Goal: Task Accomplishment & Management: Use online tool/utility

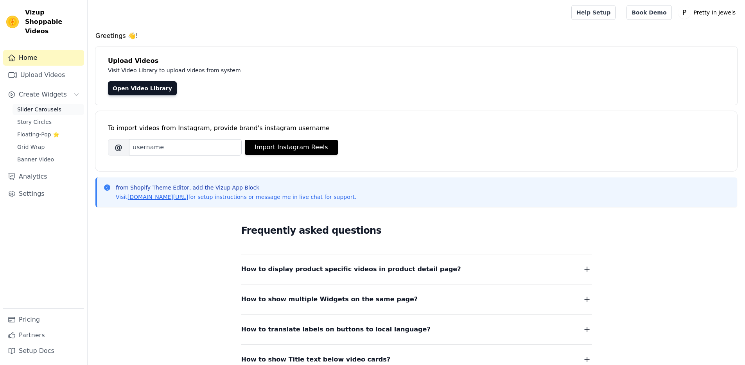
click at [41, 104] on link "Slider Carousels" at bounding box center [49, 109] width 72 height 11
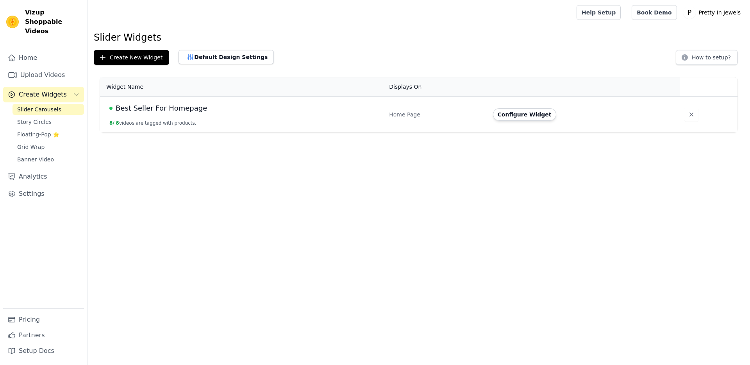
click at [175, 111] on span "Best Seller For Homepage" at bounding box center [161, 108] width 91 height 11
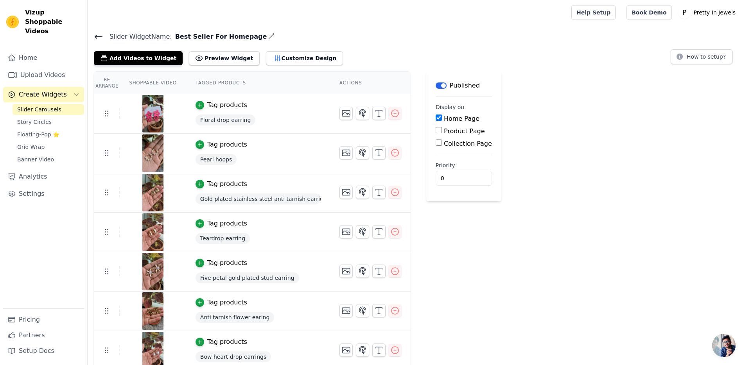
click at [157, 109] on img at bounding box center [153, 114] width 22 height 38
click at [328, 115] on td "Tag products Floral drop earring" at bounding box center [258, 113] width 144 height 39
click at [160, 111] on img at bounding box center [153, 114] width 22 height 38
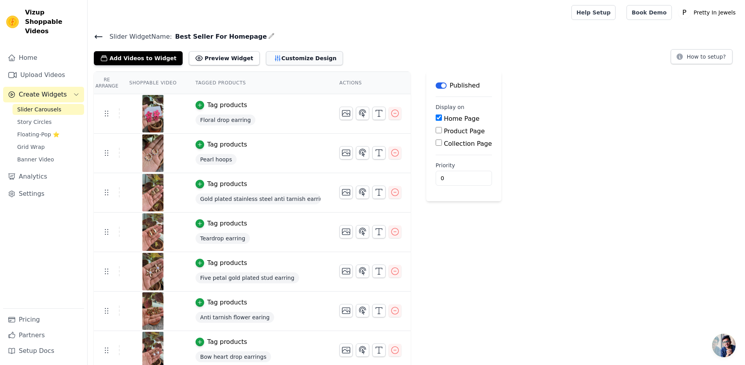
click at [281, 56] on button "Customize Design" at bounding box center [304, 58] width 77 height 14
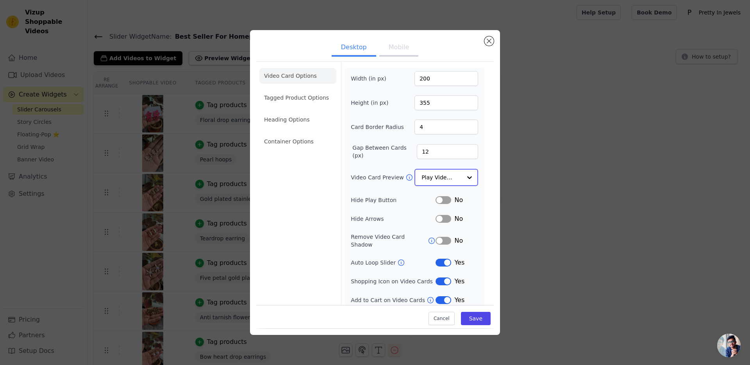
click at [447, 178] on input "Video Card Preview" at bounding box center [442, 178] width 40 height 16
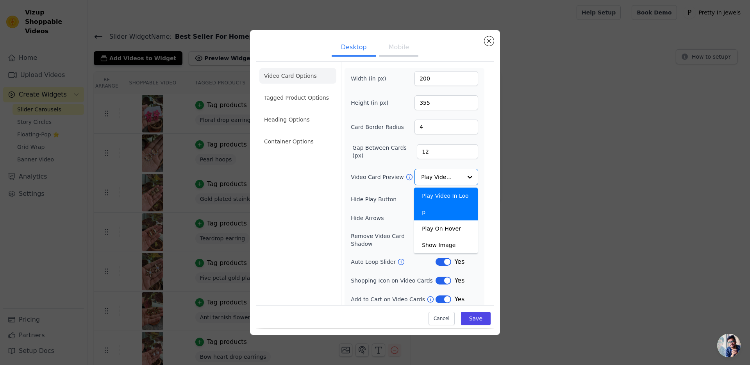
click at [360, 200] on label "Hide Play Button" at bounding box center [393, 199] width 85 height 8
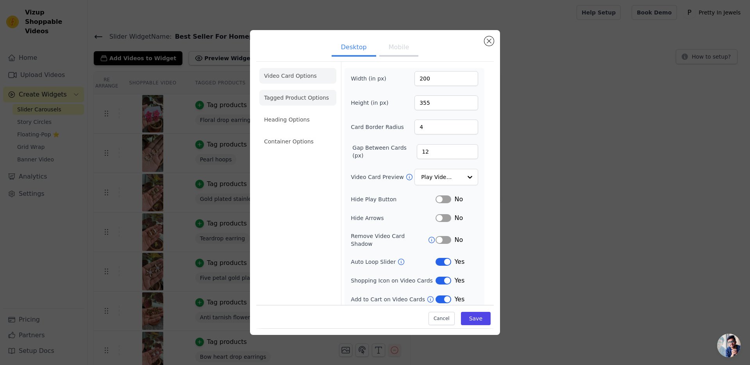
click at [313, 97] on li "Tagged Product Options" at bounding box center [298, 98] width 77 height 16
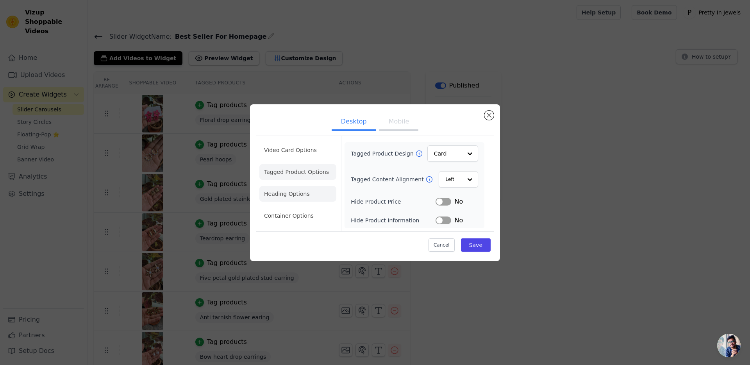
click at [296, 194] on li "Heading Options" at bounding box center [298, 194] width 77 height 16
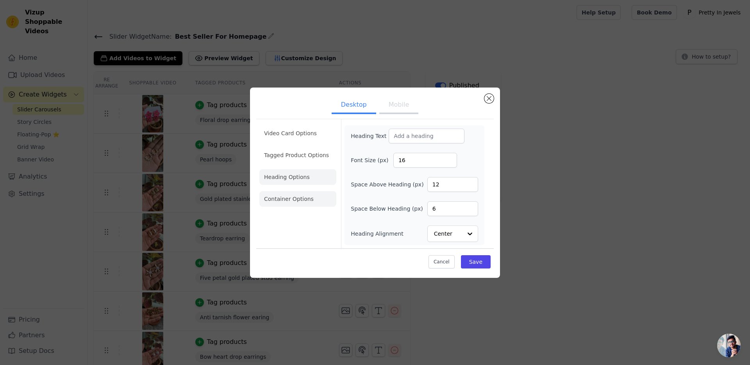
click at [301, 200] on li "Container Options" at bounding box center [298, 199] width 77 height 16
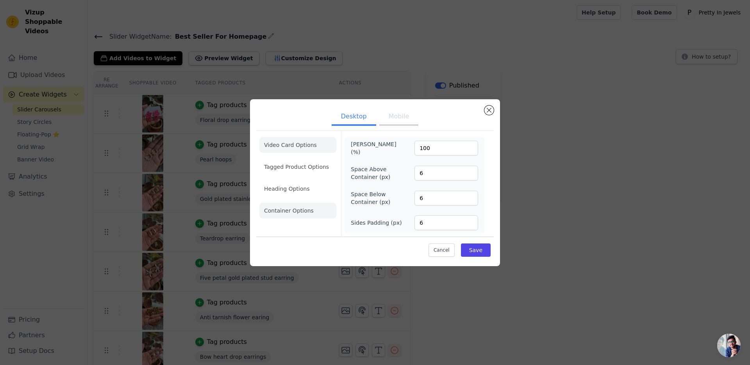
click at [297, 140] on li "Video Card Options" at bounding box center [298, 145] width 77 height 16
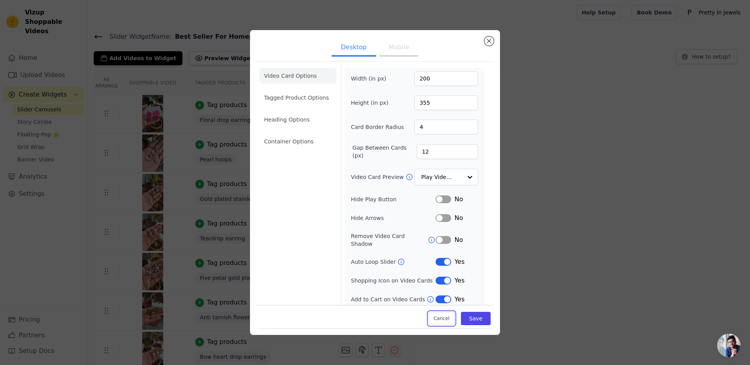
click at [442, 317] on button "Cancel" at bounding box center [442, 318] width 26 height 13
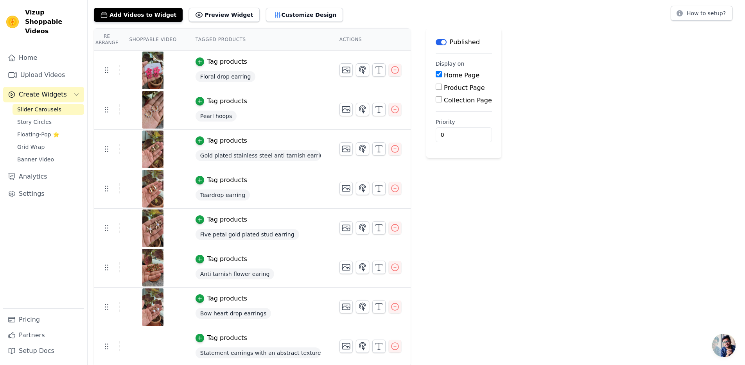
scroll to position [45, 0]
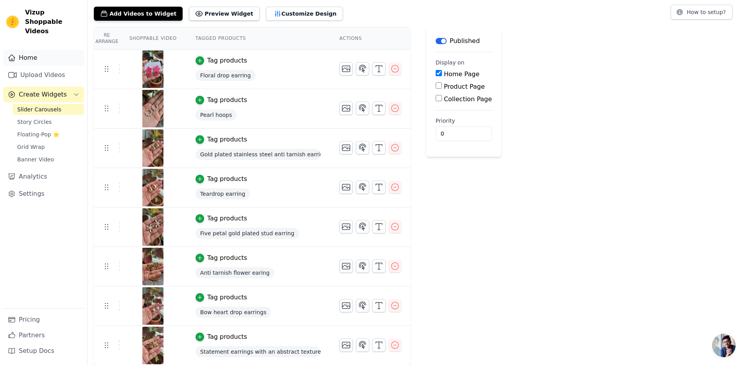
click at [46, 51] on link "Home" at bounding box center [43, 58] width 81 height 16
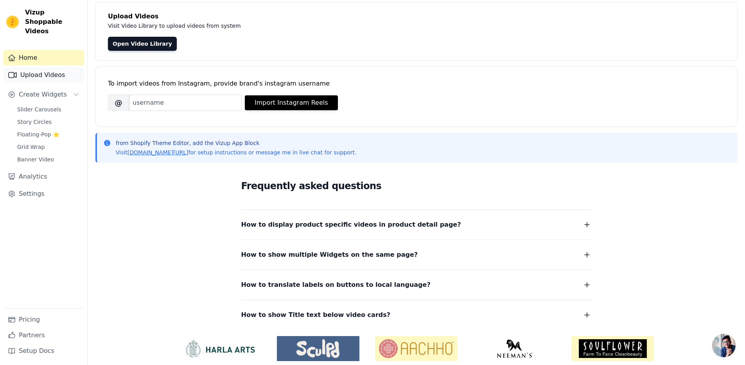
click at [59, 67] on link "Upload Videos" at bounding box center [43, 75] width 81 height 16
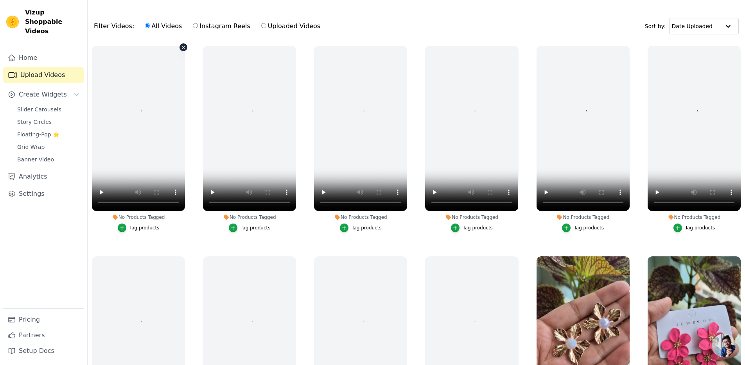
scroll to position [30, 0]
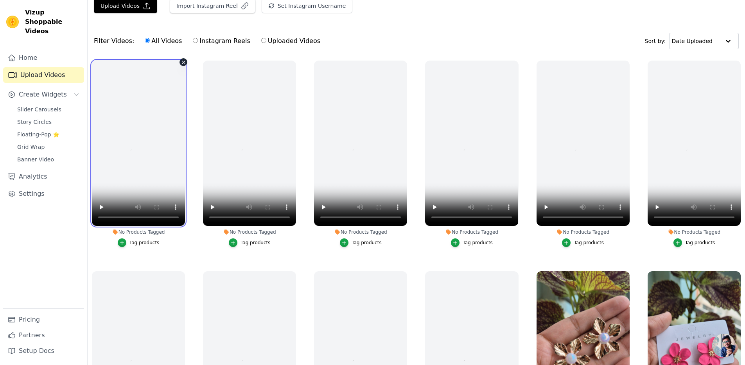
click at [145, 147] on video at bounding box center [138, 143] width 93 height 165
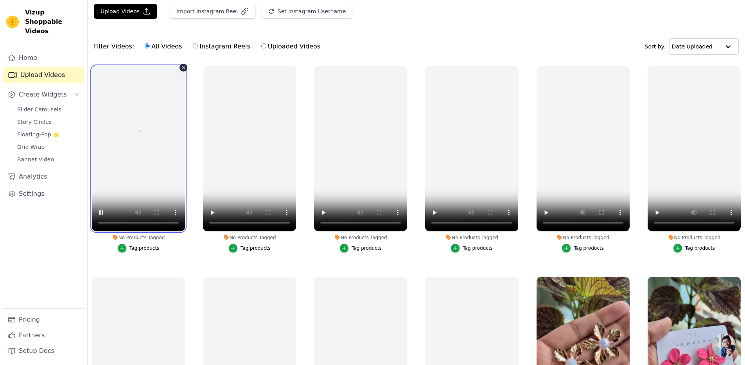
scroll to position [0, 0]
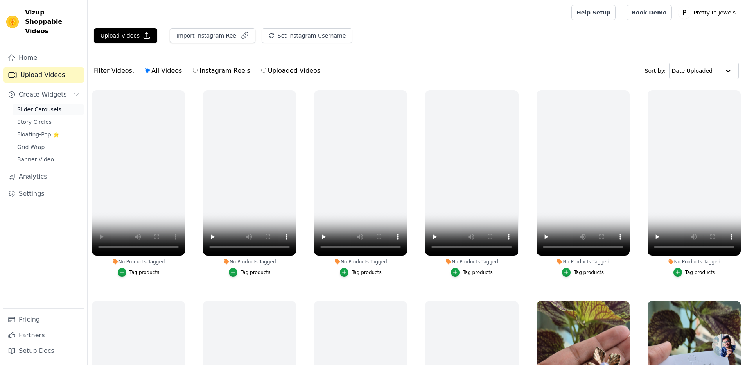
click at [59, 104] on link "Slider Carousels" at bounding box center [49, 109] width 72 height 11
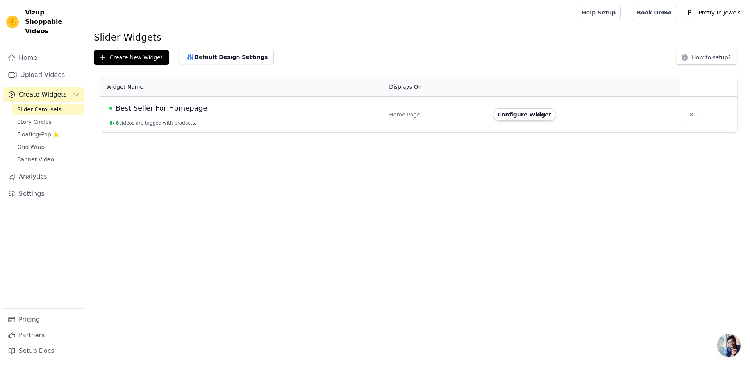
click at [169, 104] on span "Best Seller For Homepage" at bounding box center [161, 108] width 91 height 11
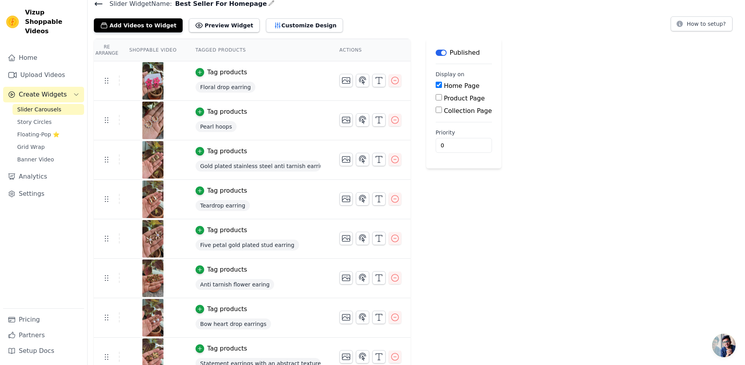
scroll to position [45, 0]
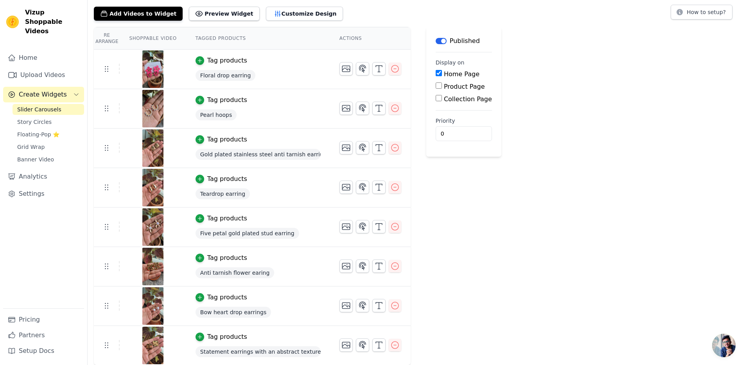
click at [120, 67] on div at bounding box center [152, 69] width 65 height 38
click at [365, 72] on icon "button" at bounding box center [362, 68] width 9 height 9
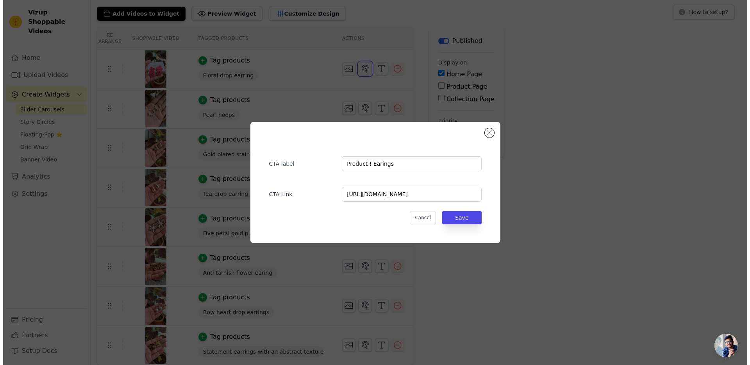
scroll to position [0, 0]
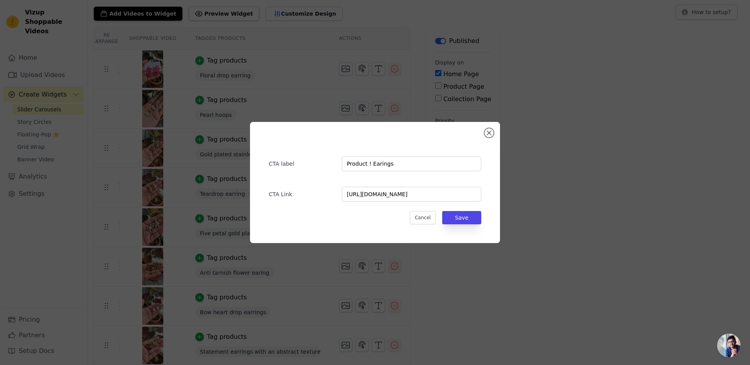
click at [494, 131] on div "CTA label Product ! Earings CTA Link [URL][DOMAIN_NAME] Cancel Save" at bounding box center [375, 182] width 250 height 121
click at [490, 133] on button "Close modal" at bounding box center [489, 132] width 9 height 9
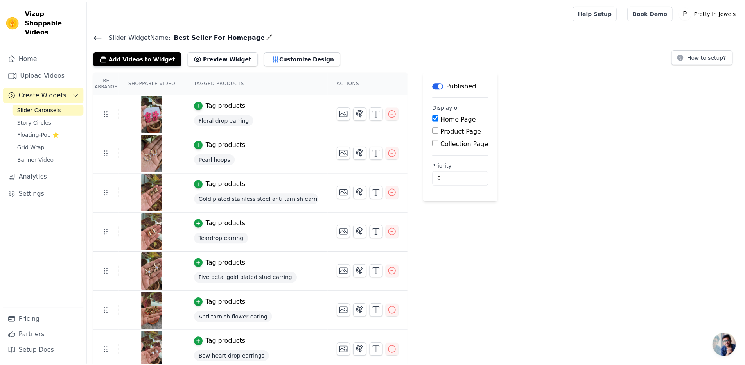
scroll to position [45, 0]
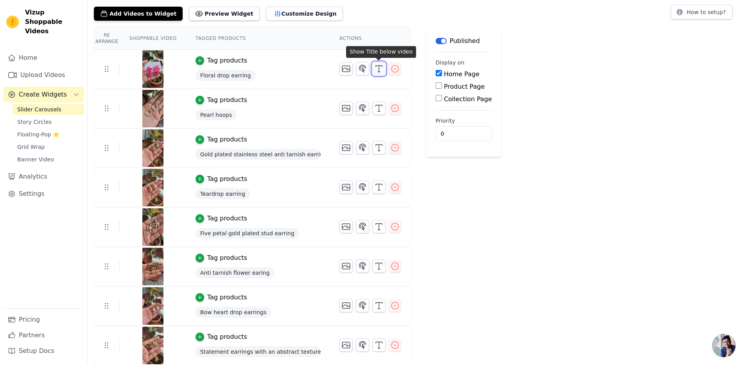
click at [380, 68] on icon "button" at bounding box center [378, 68] width 9 height 9
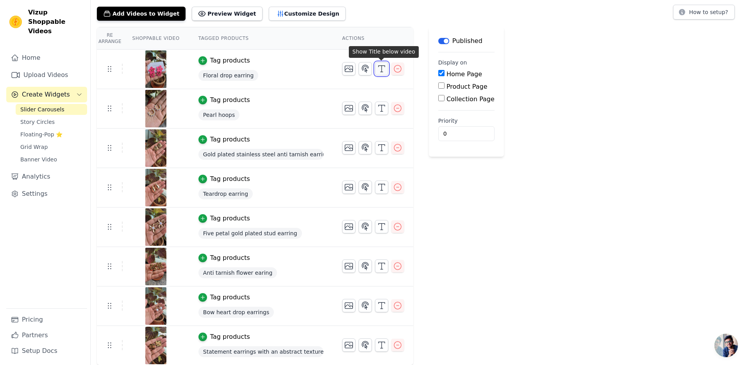
scroll to position [0, 0]
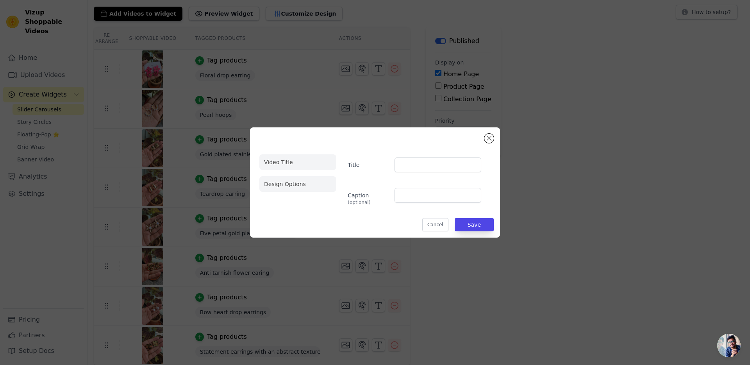
click at [307, 187] on li "Design Options" at bounding box center [298, 184] width 77 height 16
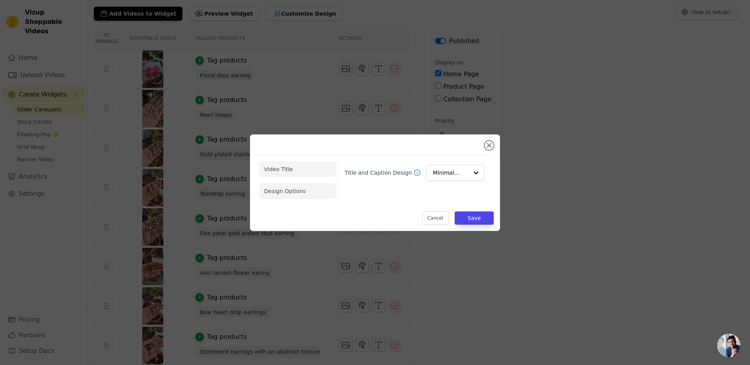
click at [278, 171] on li "Video Title" at bounding box center [298, 169] width 77 height 16
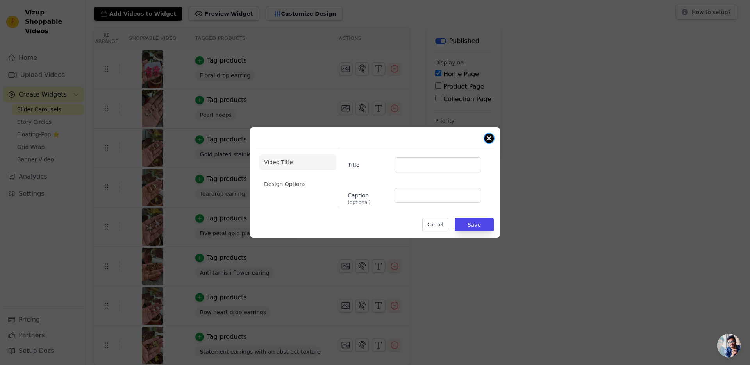
click at [492, 136] on button "Close modal" at bounding box center [489, 138] width 9 height 9
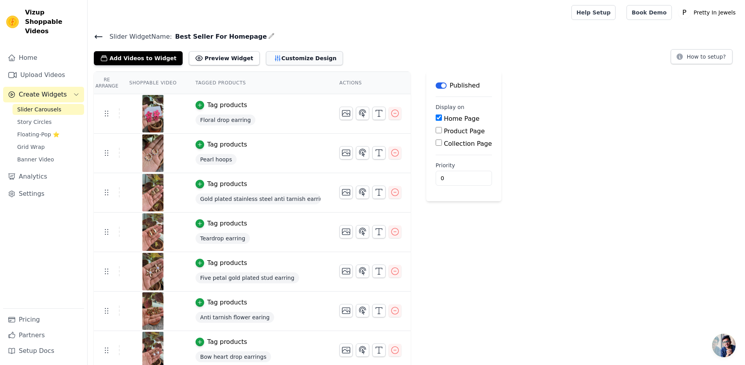
click at [285, 59] on button "Customize Design" at bounding box center [304, 58] width 77 height 14
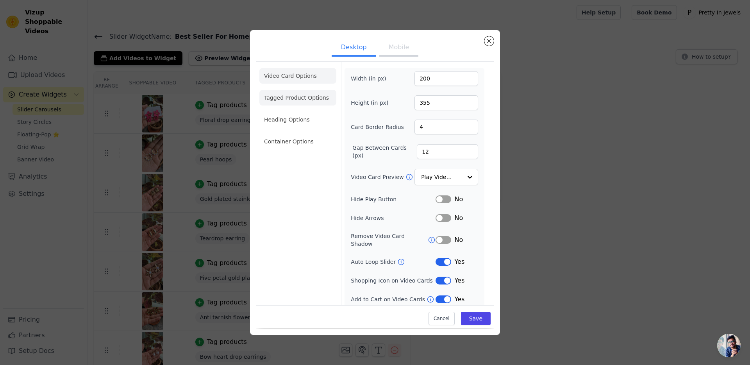
click at [309, 101] on li "Tagged Product Options" at bounding box center [298, 98] width 77 height 16
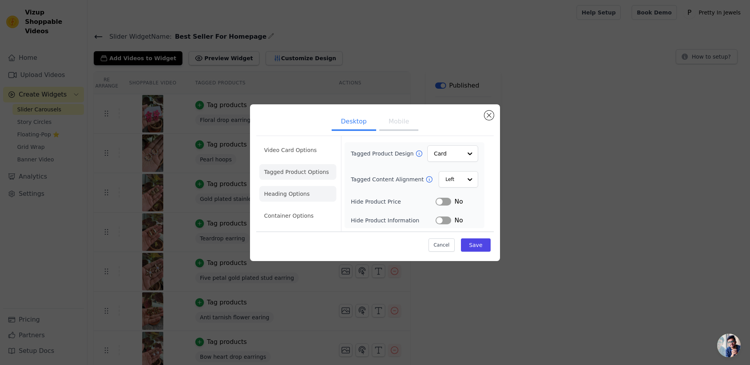
click at [303, 188] on li "Heading Options" at bounding box center [298, 194] width 77 height 16
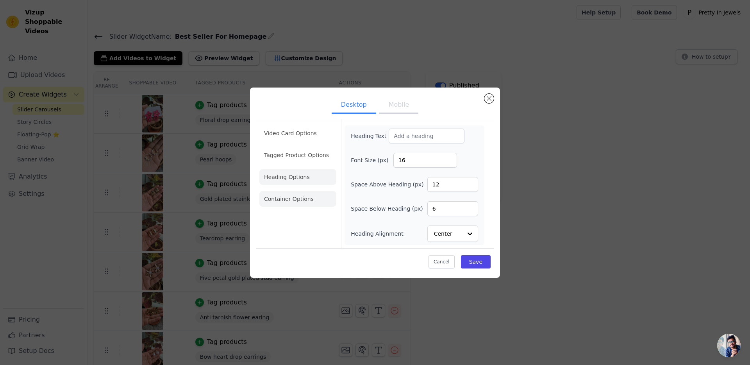
click at [306, 202] on li "Container Options" at bounding box center [298, 199] width 77 height 16
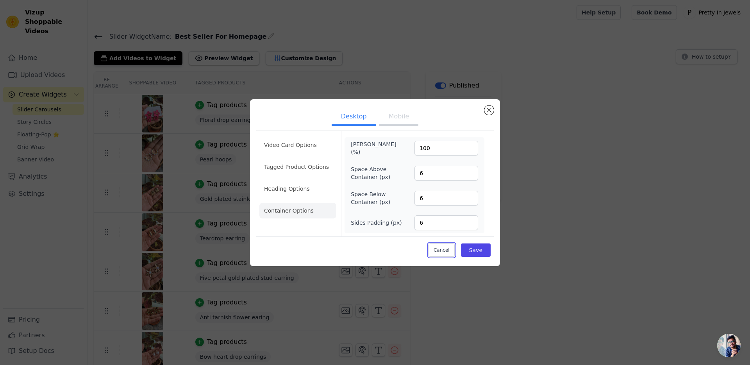
click at [442, 249] on button "Cancel" at bounding box center [442, 249] width 26 height 13
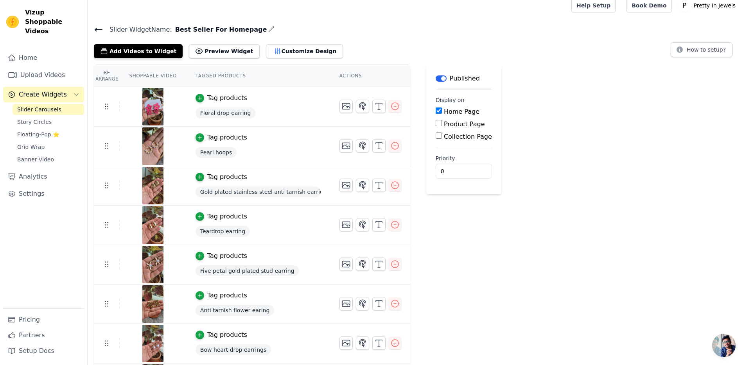
scroll to position [45, 0]
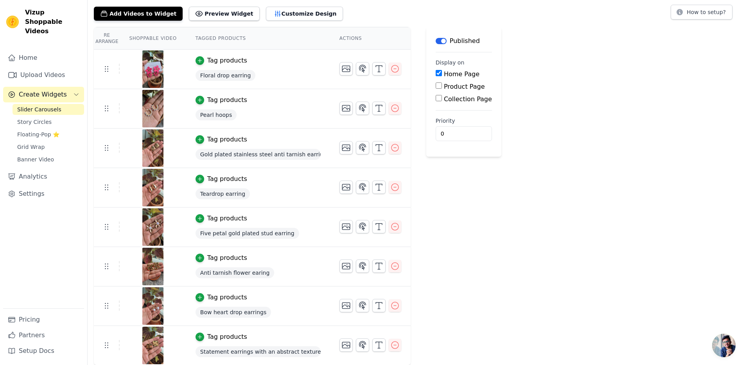
click at [35, 16] on span "Vizup Shoppable Videos" at bounding box center [53, 22] width 56 height 28
click at [530, 204] on div "Re Arrange Shoppable Video Tagged Products Actions Tag products Floral drop ear…" at bounding box center [416, 196] width 657 height 338
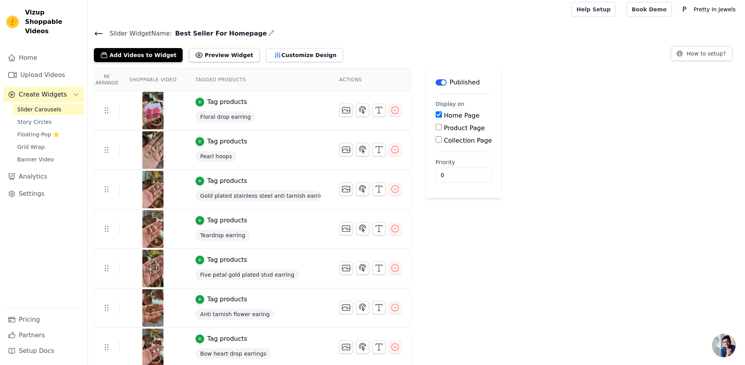
scroll to position [0, 0]
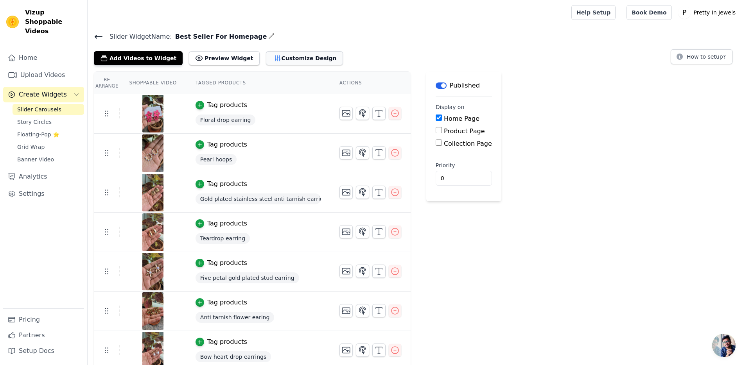
click at [266, 54] on button "Customize Design" at bounding box center [304, 58] width 77 height 14
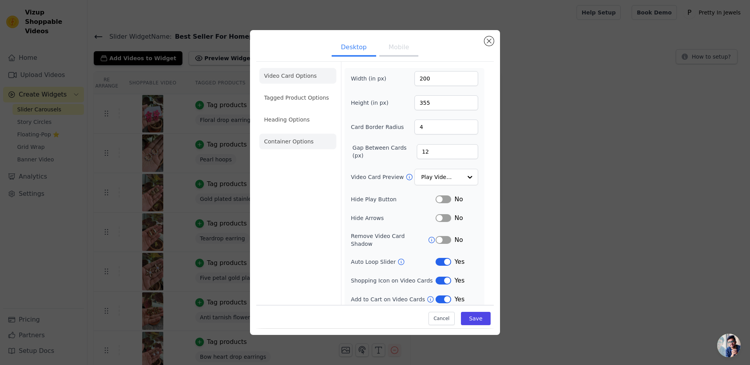
click at [304, 145] on li "Container Options" at bounding box center [298, 142] width 77 height 16
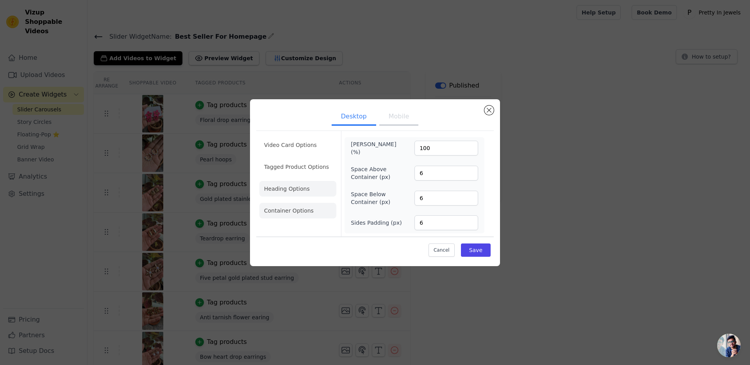
click at [290, 195] on li "Heading Options" at bounding box center [298, 189] width 77 height 16
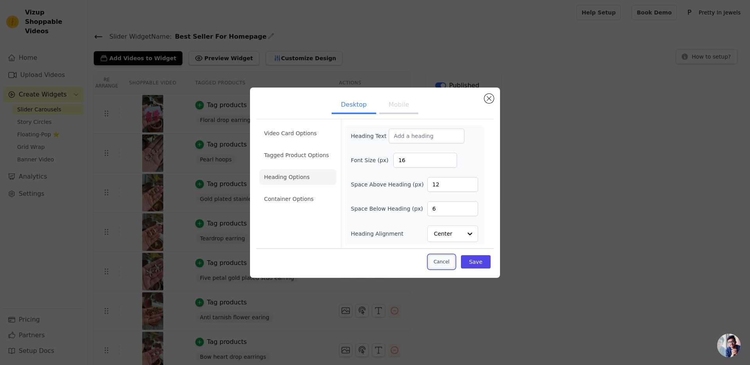
click at [439, 263] on button "Cancel" at bounding box center [442, 261] width 26 height 13
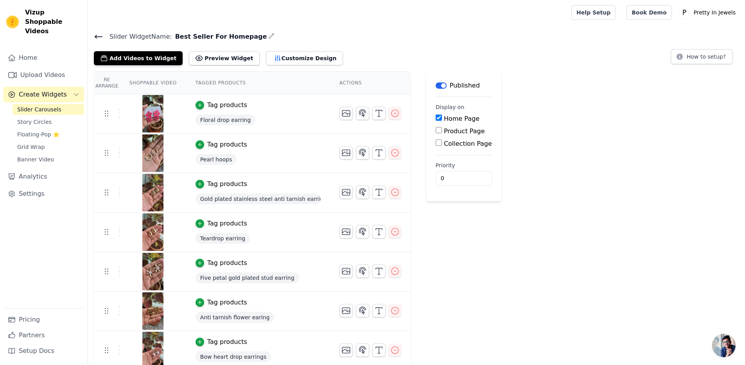
click at [283, 66] on div "Slider Widget Name: Best Seller For Homepage Add Videos to Widget Preview Widge…" at bounding box center [416, 220] width 657 height 379
click at [282, 61] on button "Customize Design" at bounding box center [304, 58] width 77 height 14
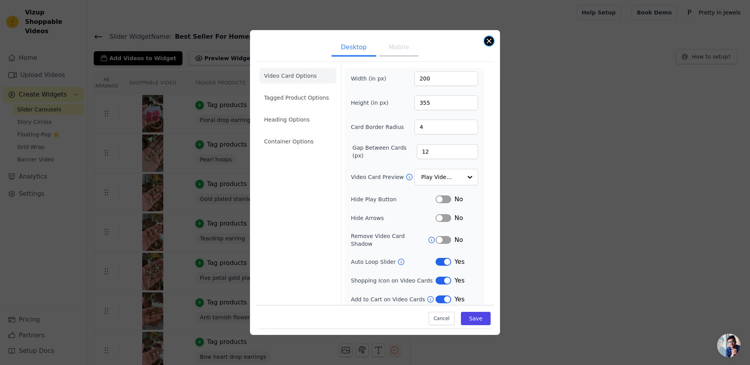
click at [489, 42] on button "Close modal" at bounding box center [489, 40] width 9 height 9
